Goal: Information Seeking & Learning: Learn about a topic

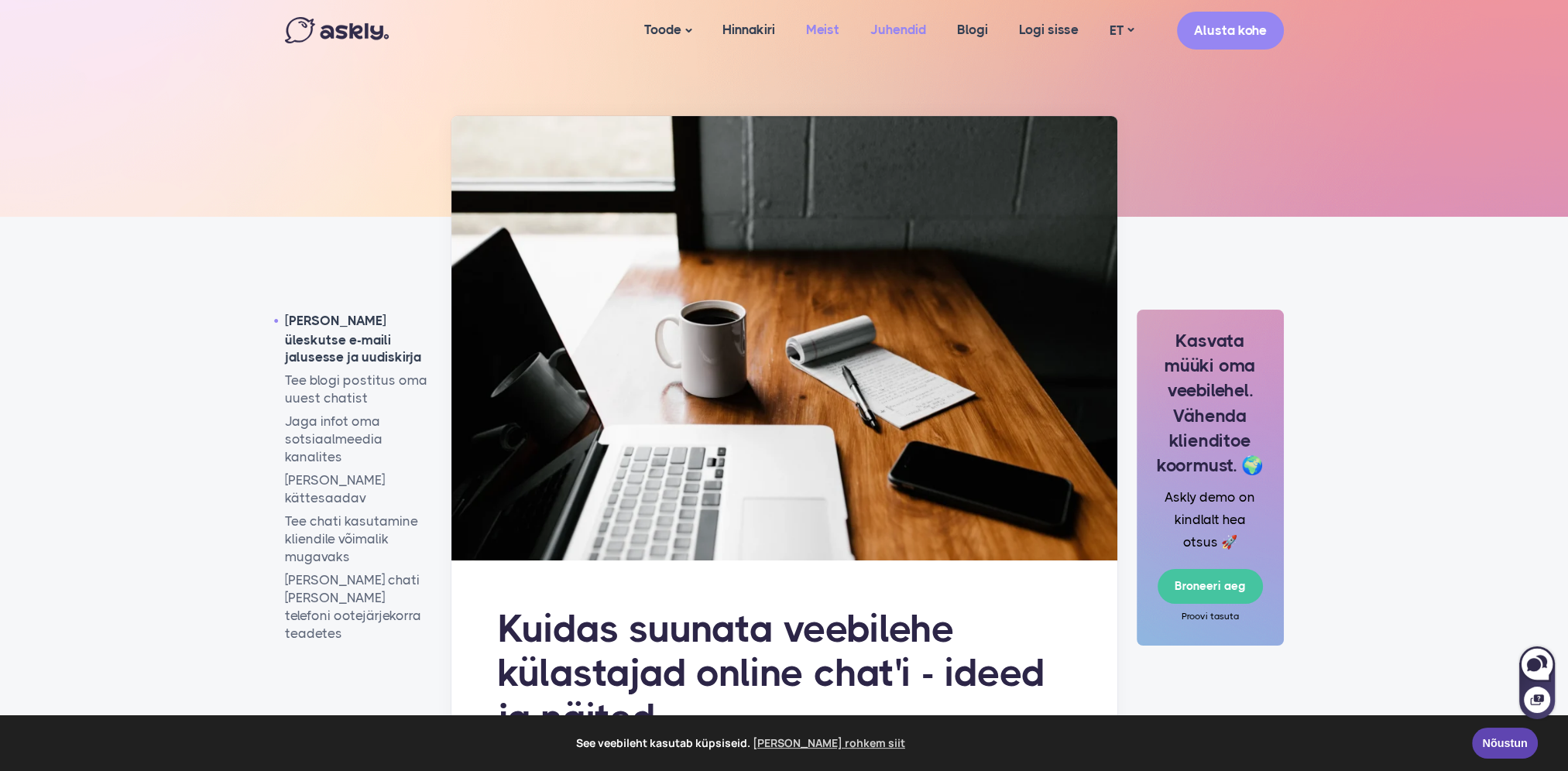
drag, startPoint x: 897, startPoint y: 25, endPoint x: 854, endPoint y: 29, distance: 43.2
click at [897, 25] on link "Juhendid" at bounding box center [898, 29] width 87 height 60
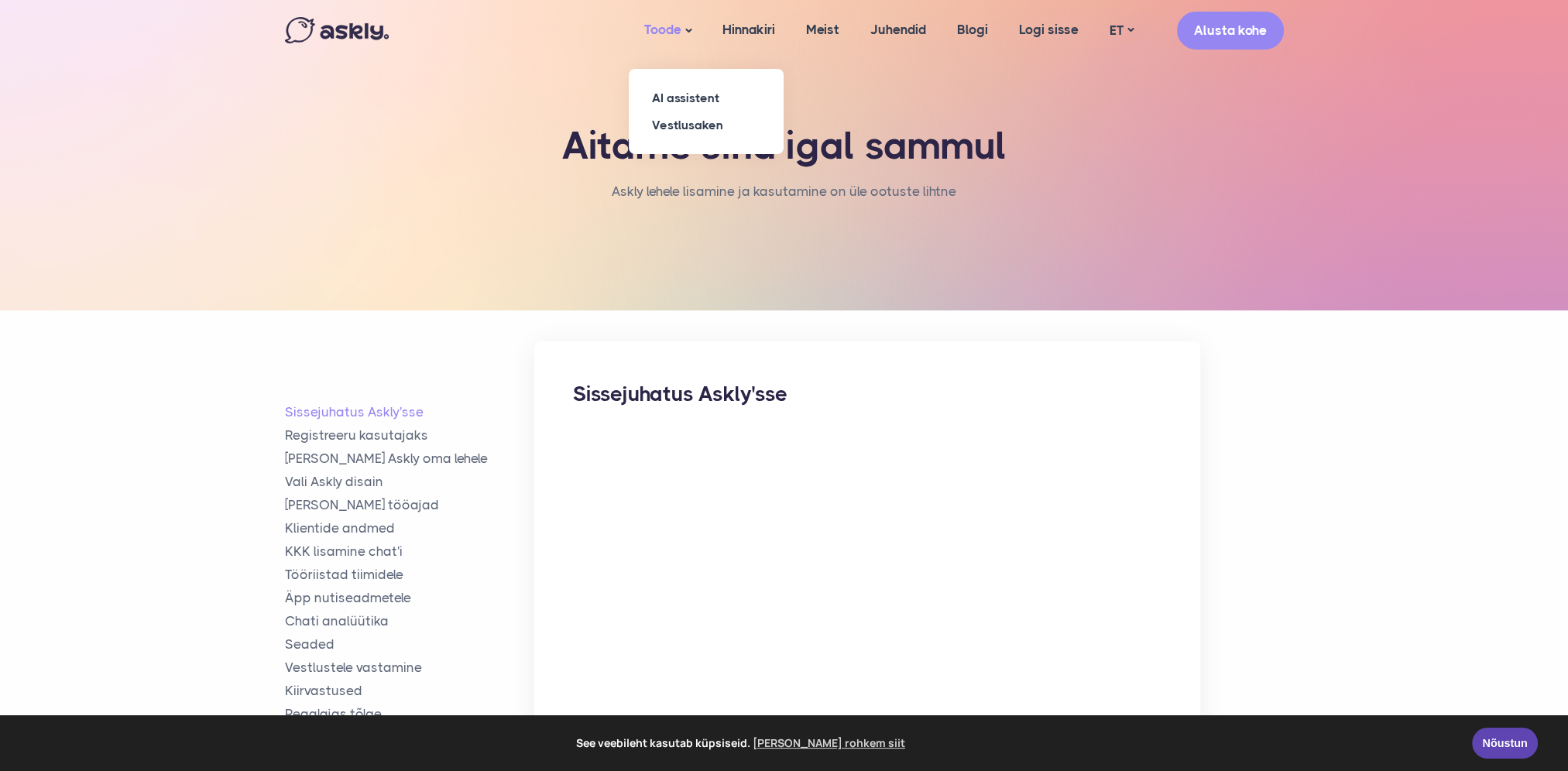
click at [672, 31] on link "Toode" at bounding box center [668, 30] width 78 height 61
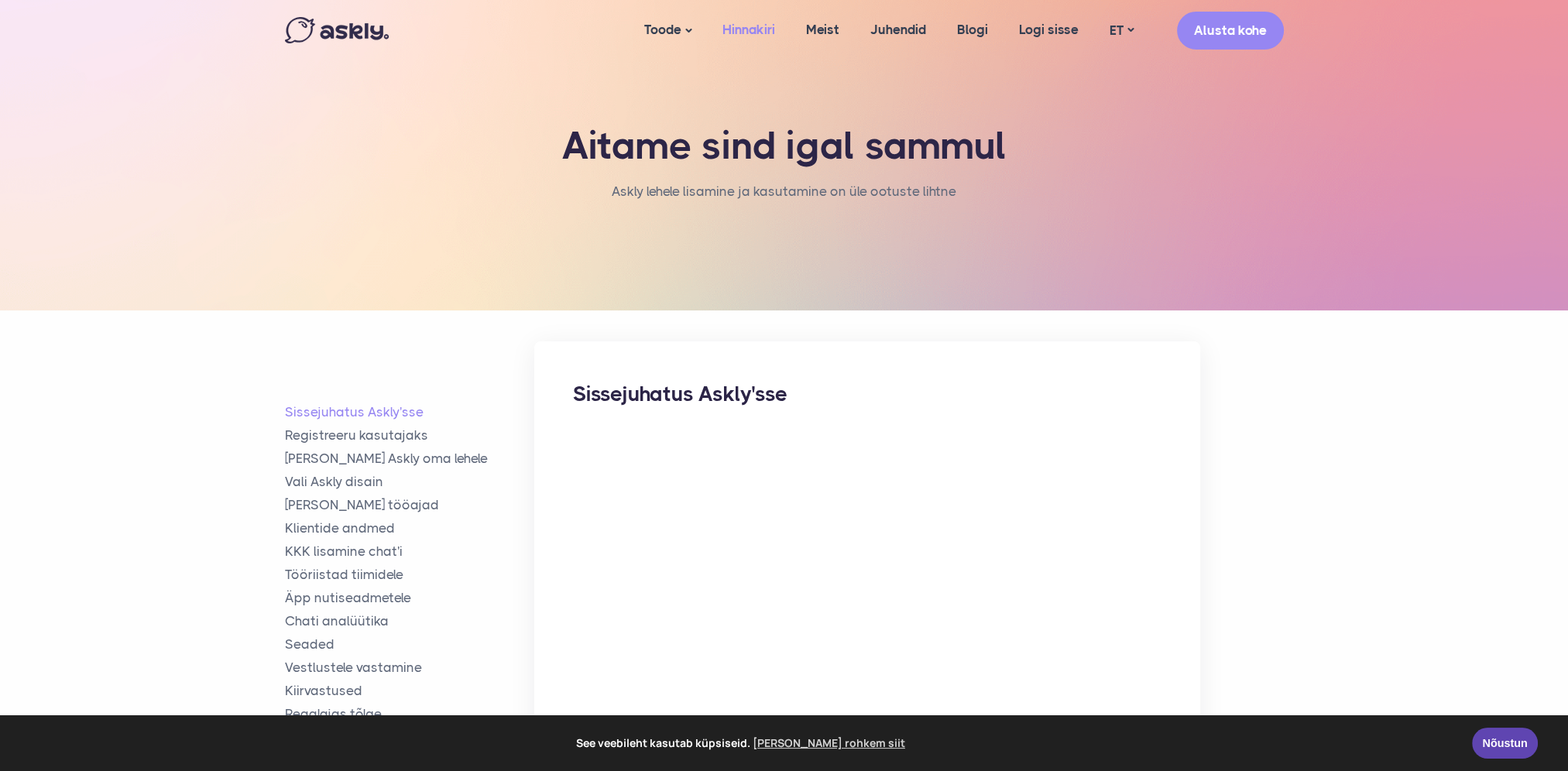
click at [738, 27] on link "Hinnakiri" at bounding box center [748, 29] width 83 height 60
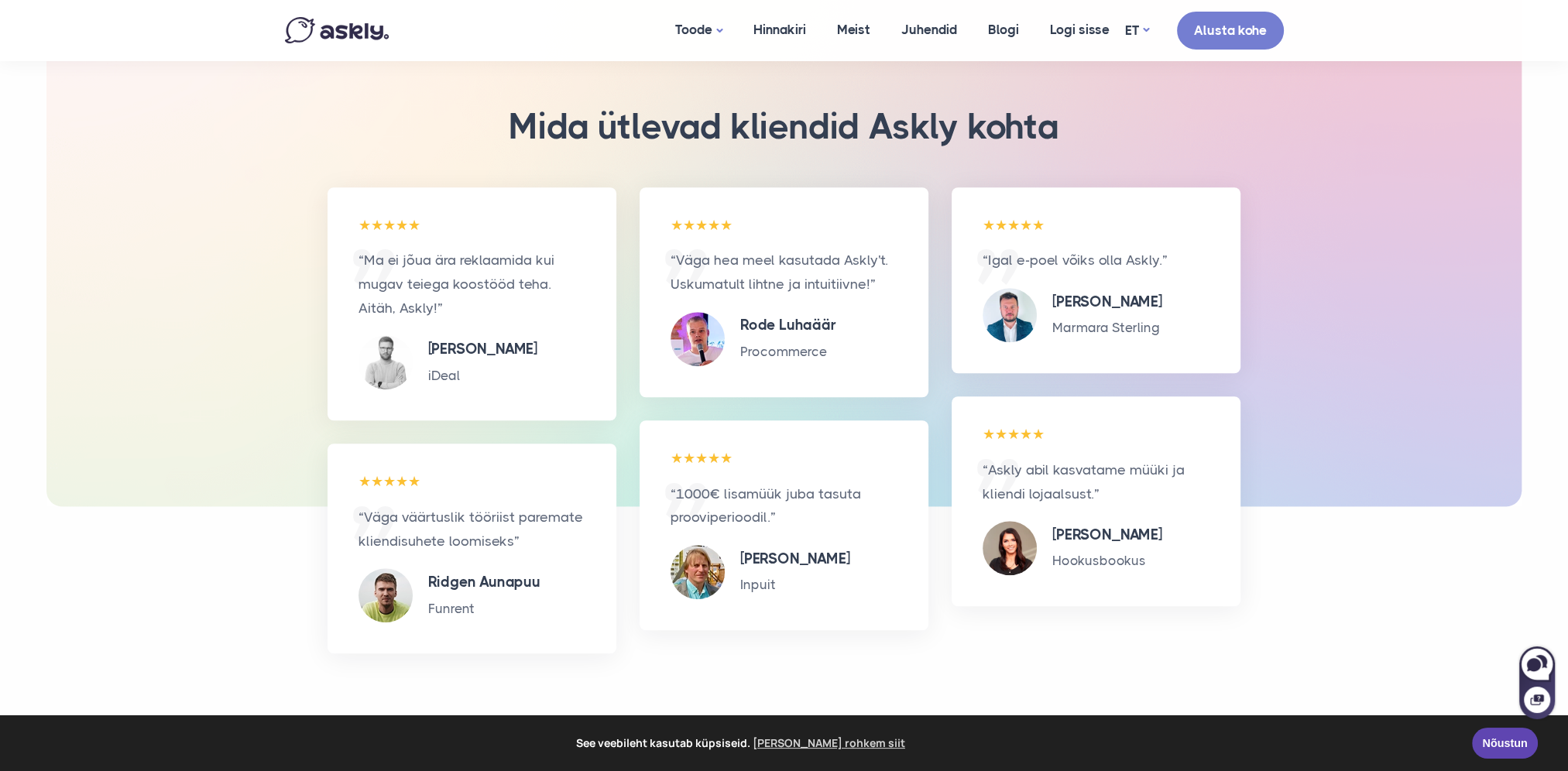
scroll to position [1620, 0]
